Goal: Communication & Community: Ask a question

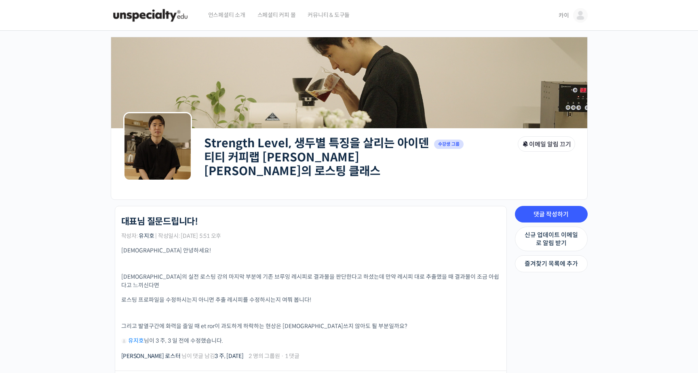
click at [296, 147] on link "Strength Level, 생두별 특징을 살리는 아이덴티티 커피랩 [PERSON_NAME] [PERSON_NAME]의 로스팅 클래스" at bounding box center [316, 157] width 225 height 42
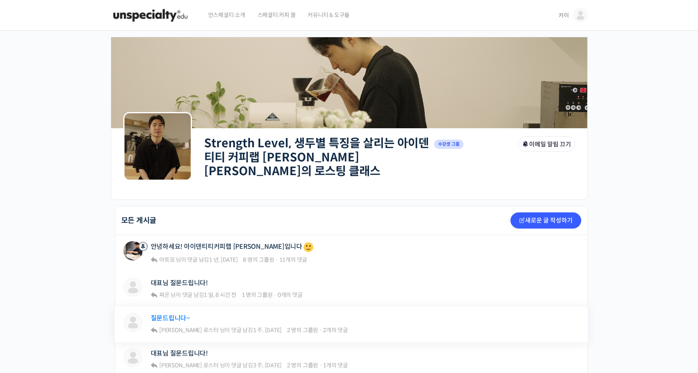
click at [168, 314] on link "질문드립니다~" at bounding box center [170, 318] width 39 height 8
click at [187, 279] on link "대표님 질문드립니다!" at bounding box center [179, 283] width 57 height 8
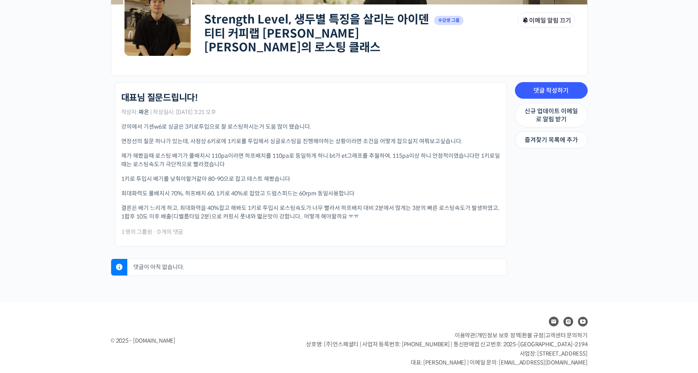
scroll to position [126, 0]
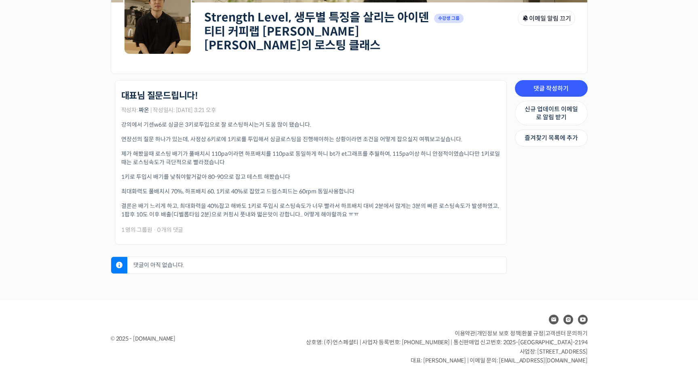
click at [180, 260] on p "댓글이 아직 없습니다." at bounding box center [318, 265] width 375 height 17
